Goal: Task Accomplishment & Management: Use online tool/utility

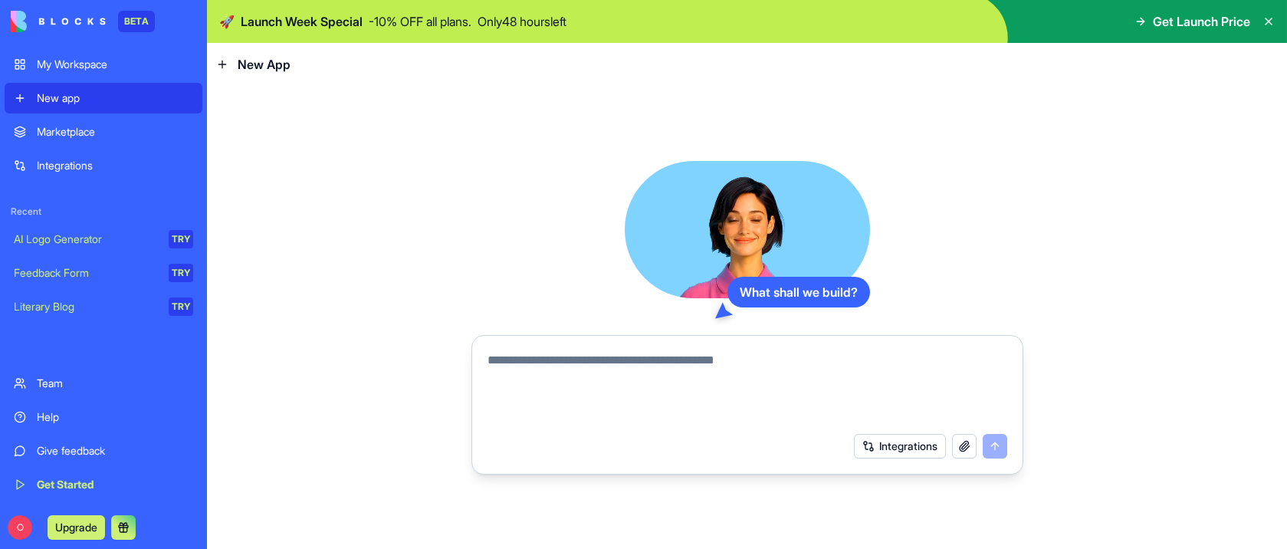
click at [96, 140] on link "Marketplace" at bounding box center [104, 132] width 198 height 31
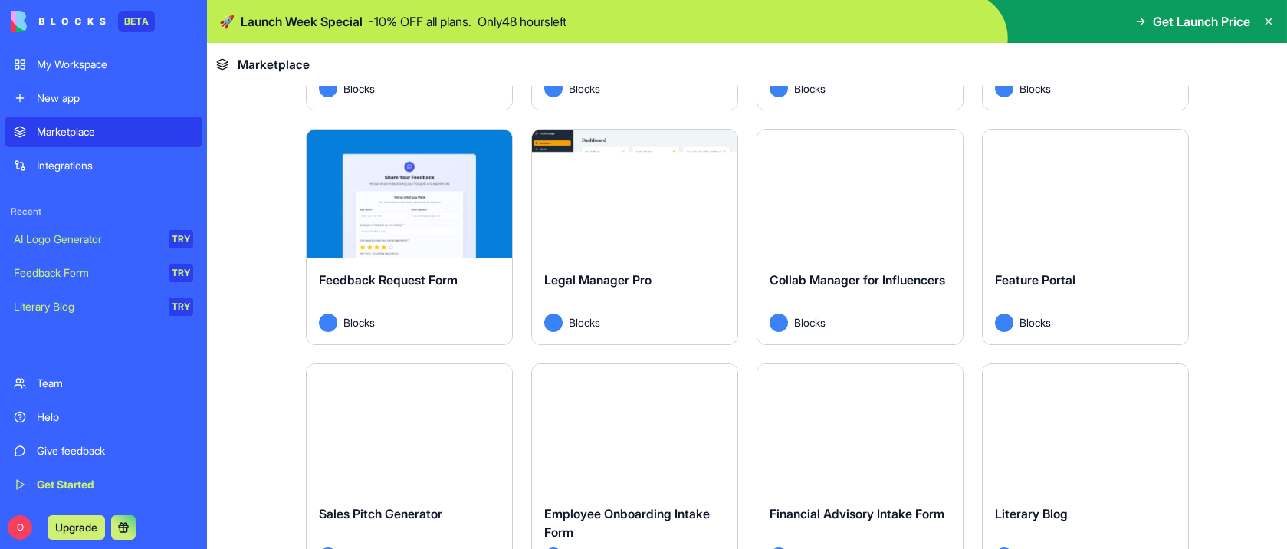
scroll to position [1283, 0]
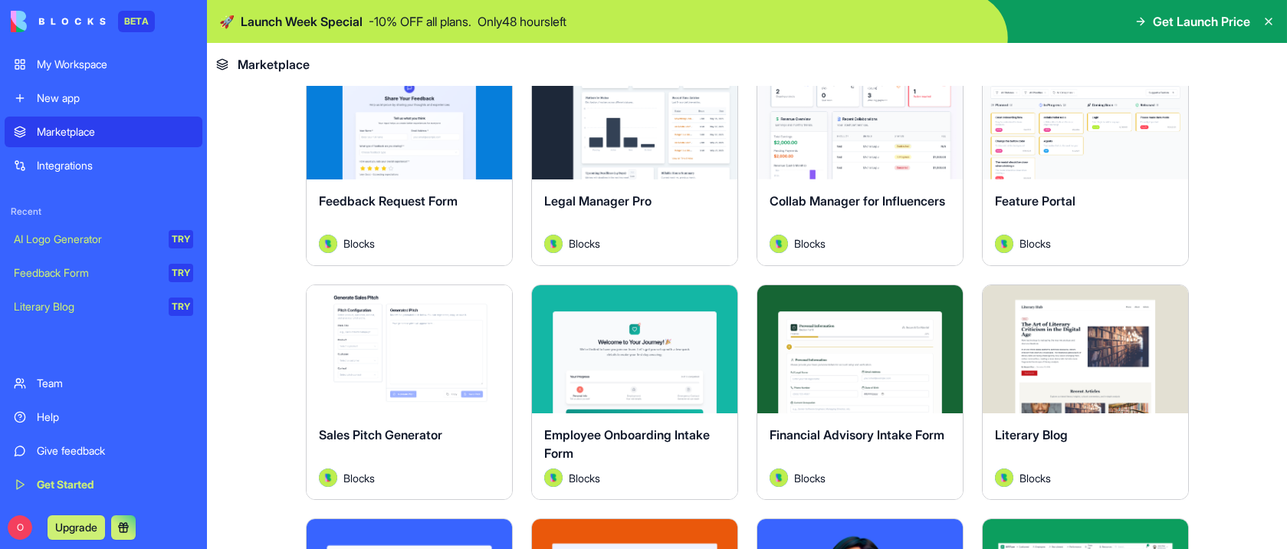
click at [65, 161] on div "Integrations" at bounding box center [115, 165] width 156 height 15
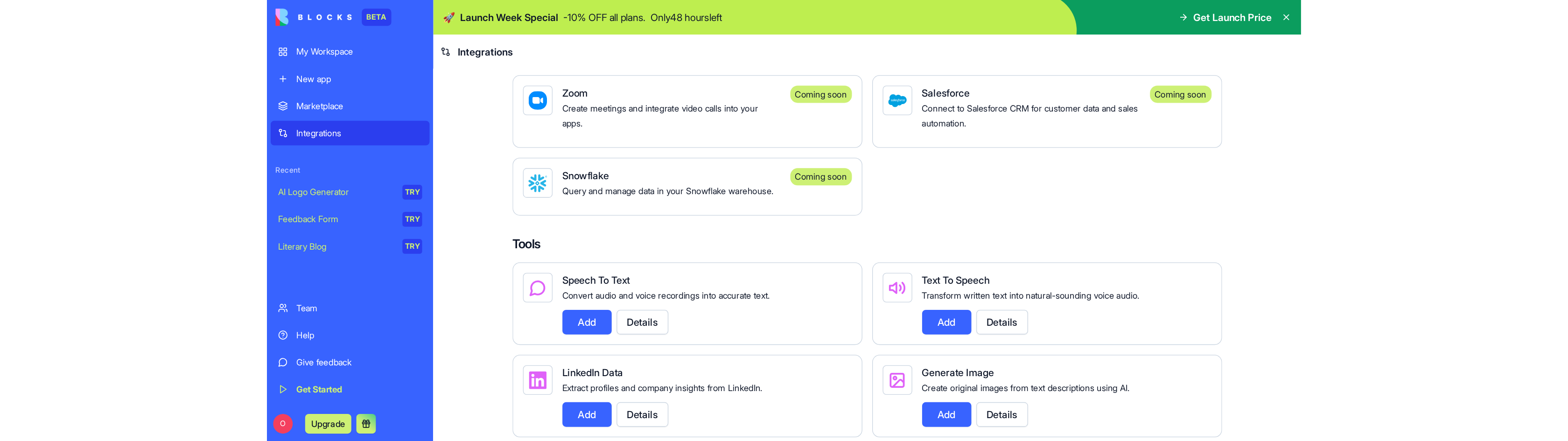
scroll to position [826, 0]
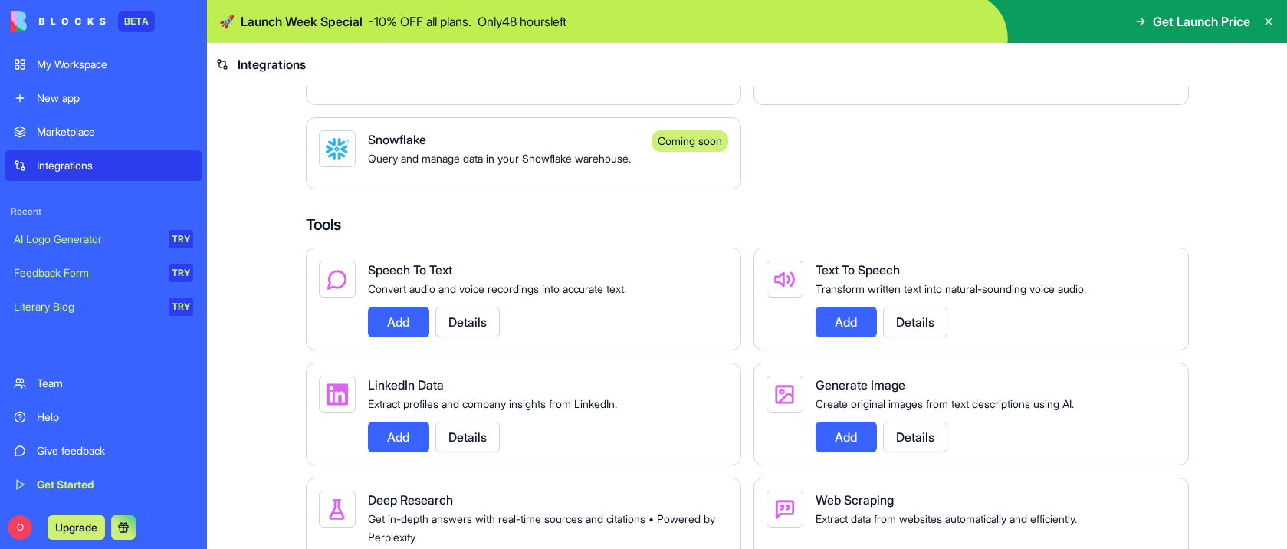
click at [403, 337] on button "Add" at bounding box center [398, 322] width 61 height 31
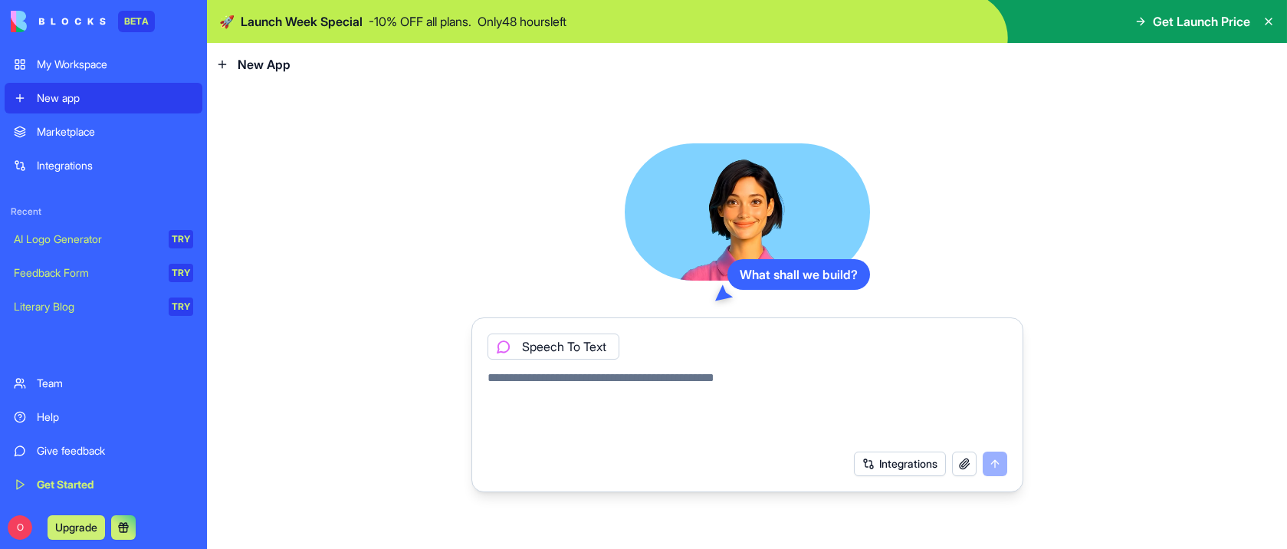
click at [27, 484] on link "Get Started" at bounding box center [104, 484] width 198 height 31
